Goal: Find specific fact: Find specific page/section

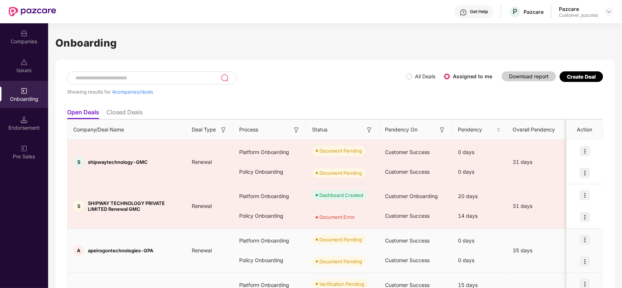
scroll to position [57, 0]
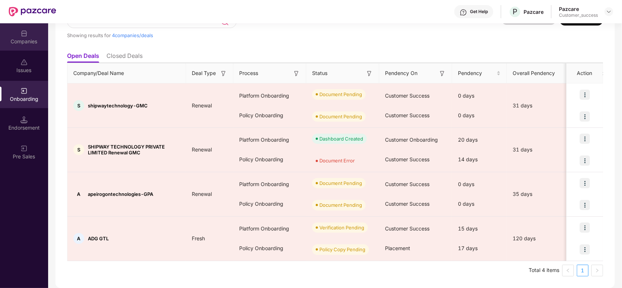
click at [17, 41] on div "Companies" at bounding box center [24, 41] width 48 height 7
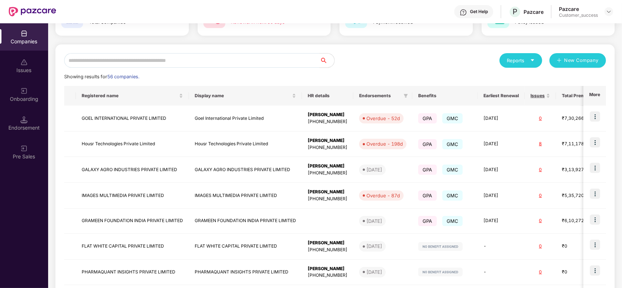
scroll to position [0, 0]
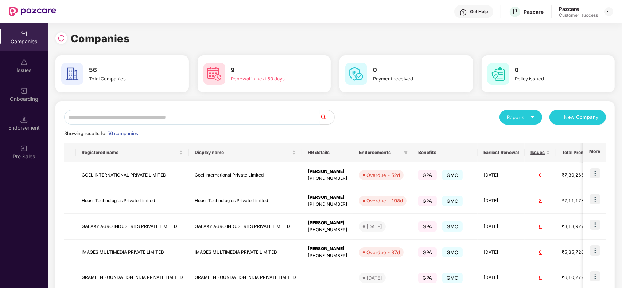
click at [121, 117] on input "text" at bounding box center [191, 117] width 255 height 15
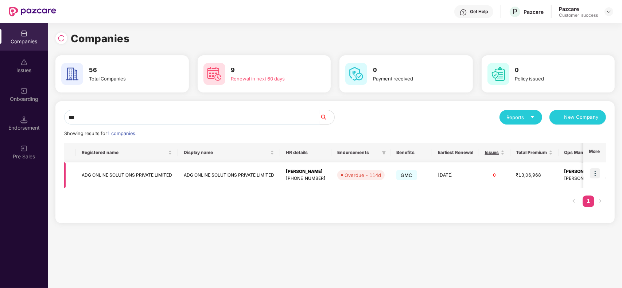
type input "***"
click at [130, 181] on td "ADG ONLINE SOLUTIONS PRIVATE LIMITED" at bounding box center [127, 176] width 102 height 26
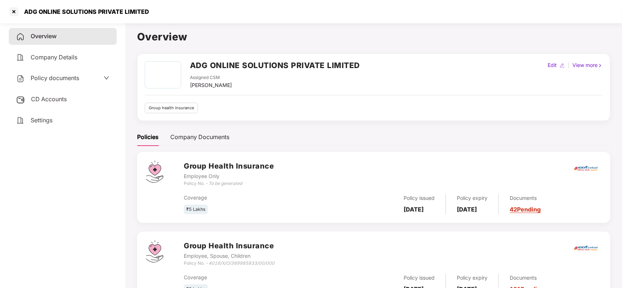
click at [57, 104] on div "CD Accounts" at bounding box center [63, 99] width 108 height 17
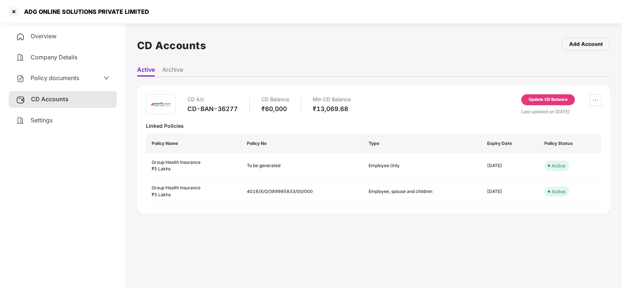
click at [206, 109] on div "CD-BAN-36277" at bounding box center [212, 109] width 50 height 8
copy div "CD-BAN-36277"
